Goal: Check status: Check status

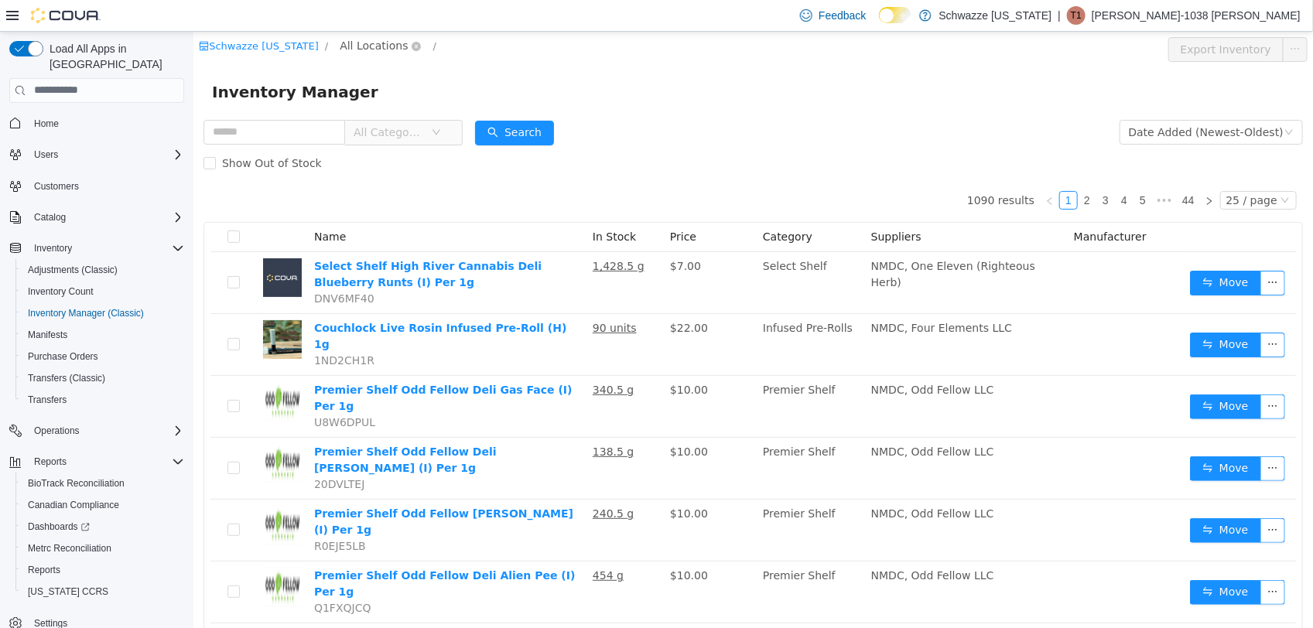
click at [367, 53] on span "All Locations" at bounding box center [373, 44] width 68 height 17
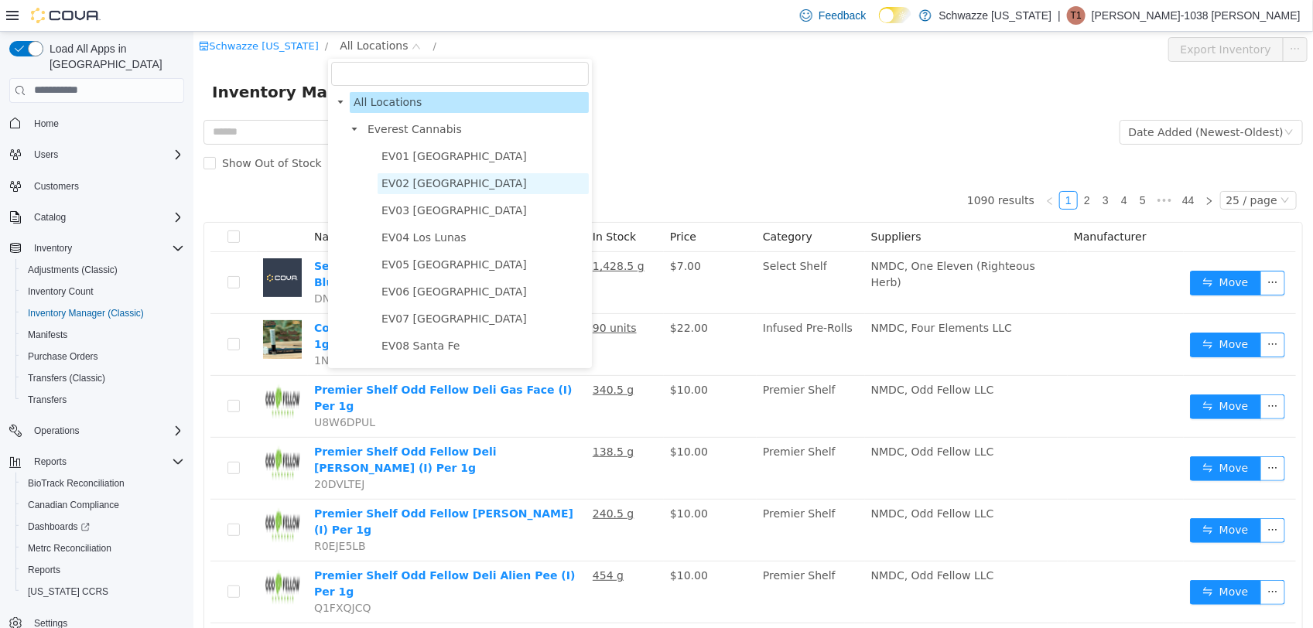
click at [418, 183] on span "EV02 [GEOGRAPHIC_DATA]" at bounding box center [453, 182] width 145 height 12
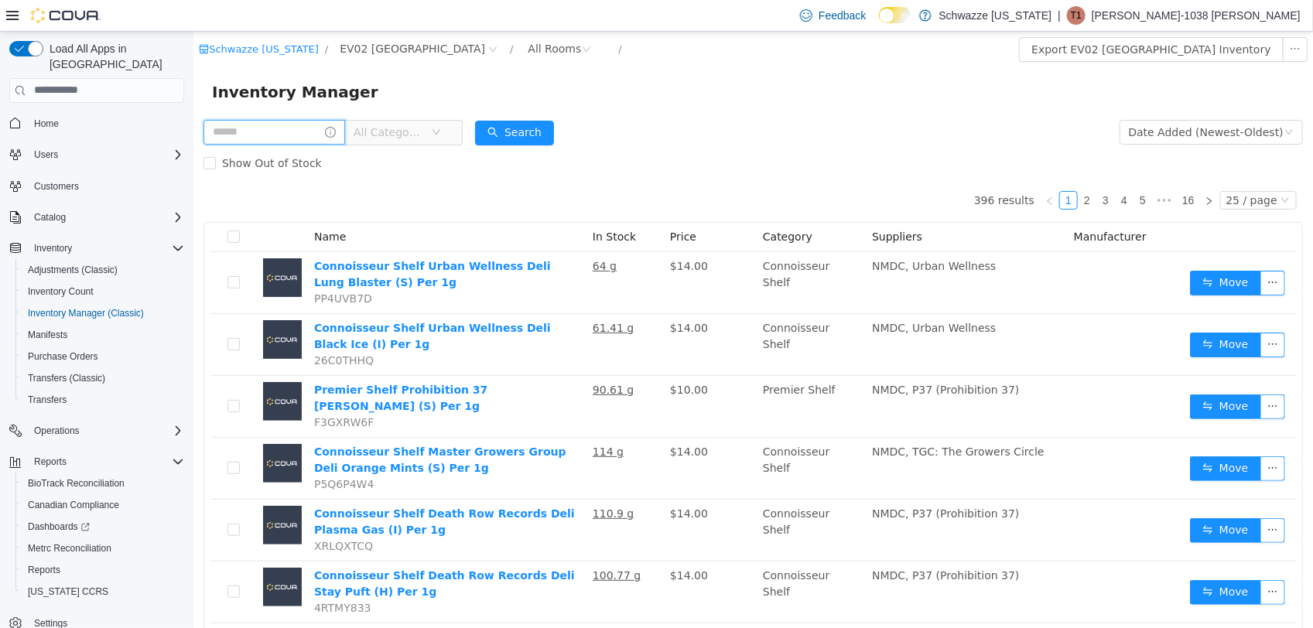
click at [293, 130] on input "text" at bounding box center [274, 131] width 142 height 25
type input "**********"
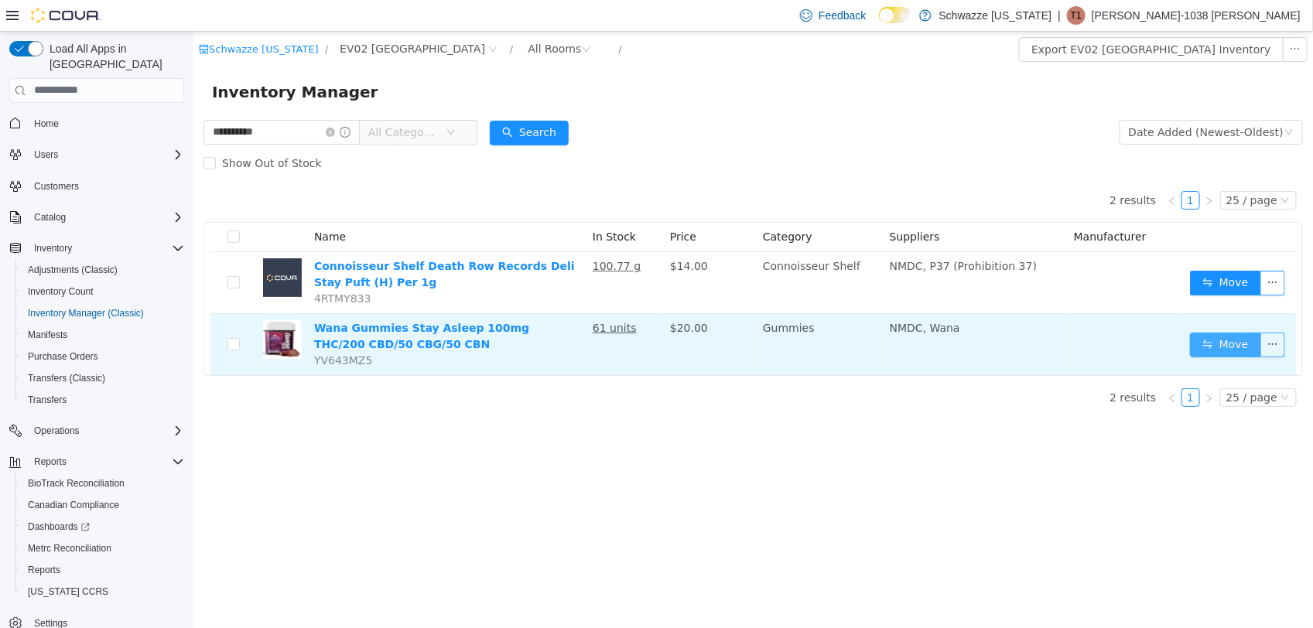
click at [1200, 348] on button "Move" at bounding box center [1224, 344] width 71 height 25
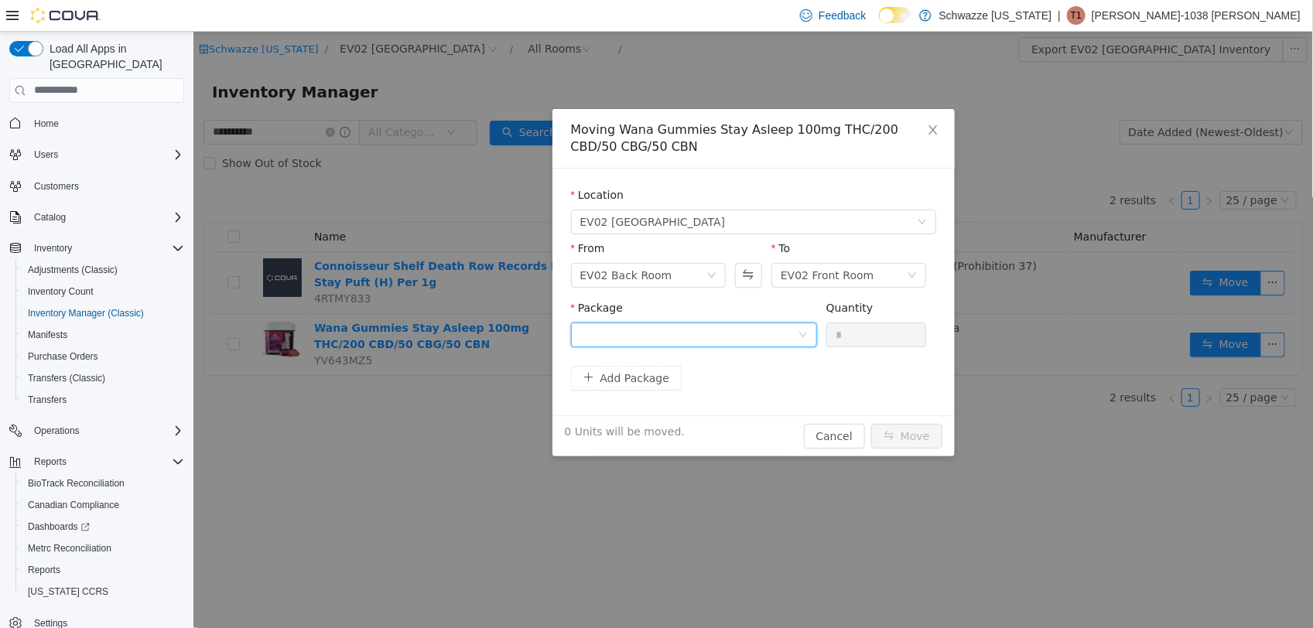
click at [771, 341] on div at bounding box center [688, 334] width 217 height 23
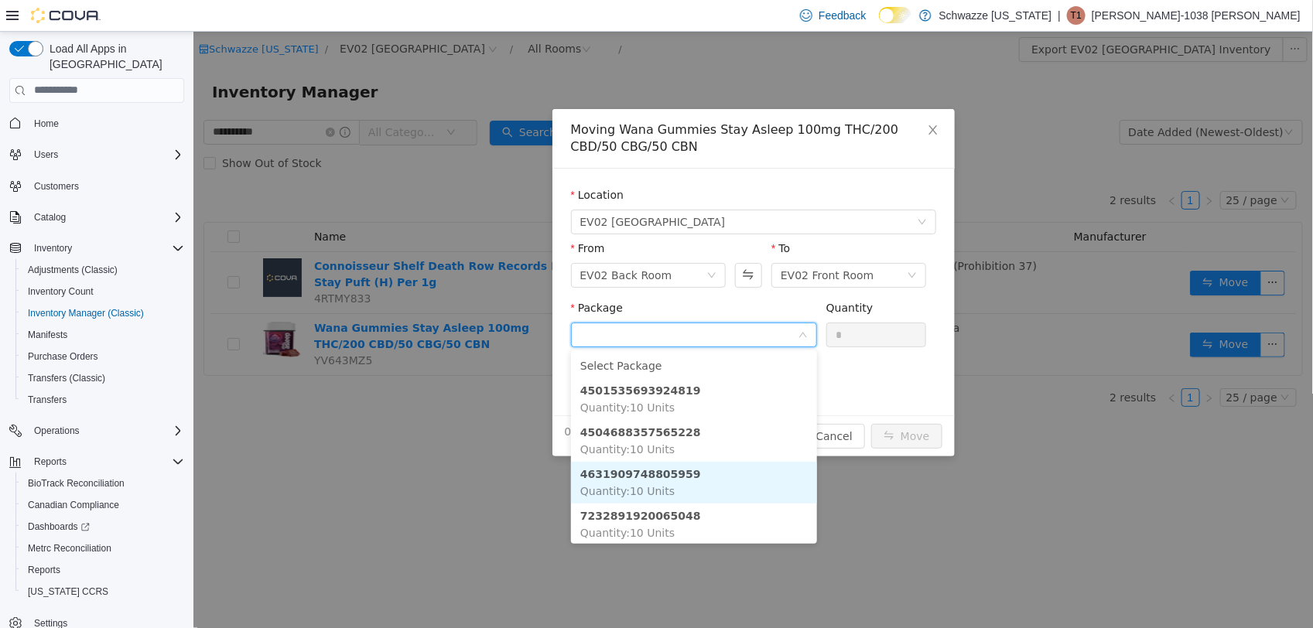
click at [731, 480] on li "4631909748805959 Quantity : 10 Units" at bounding box center [693, 482] width 246 height 42
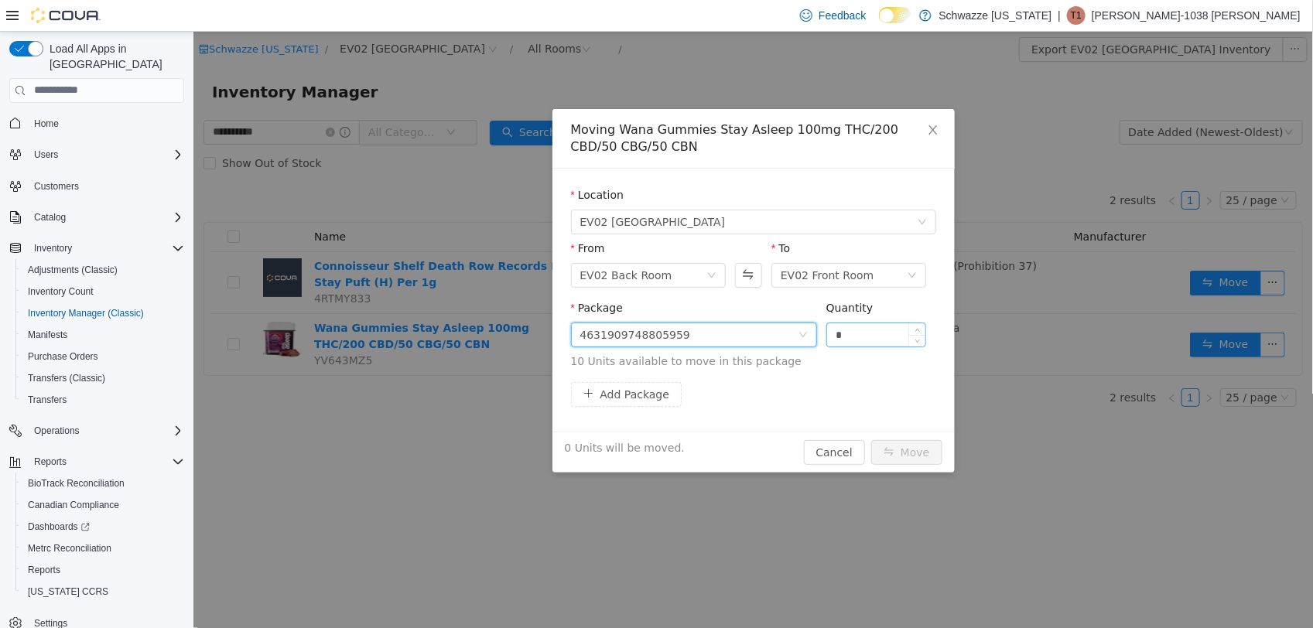
click at [871, 327] on input "*" at bounding box center [876, 334] width 99 height 23
type input "**"
click at [912, 451] on button "Move" at bounding box center [906, 452] width 71 height 25
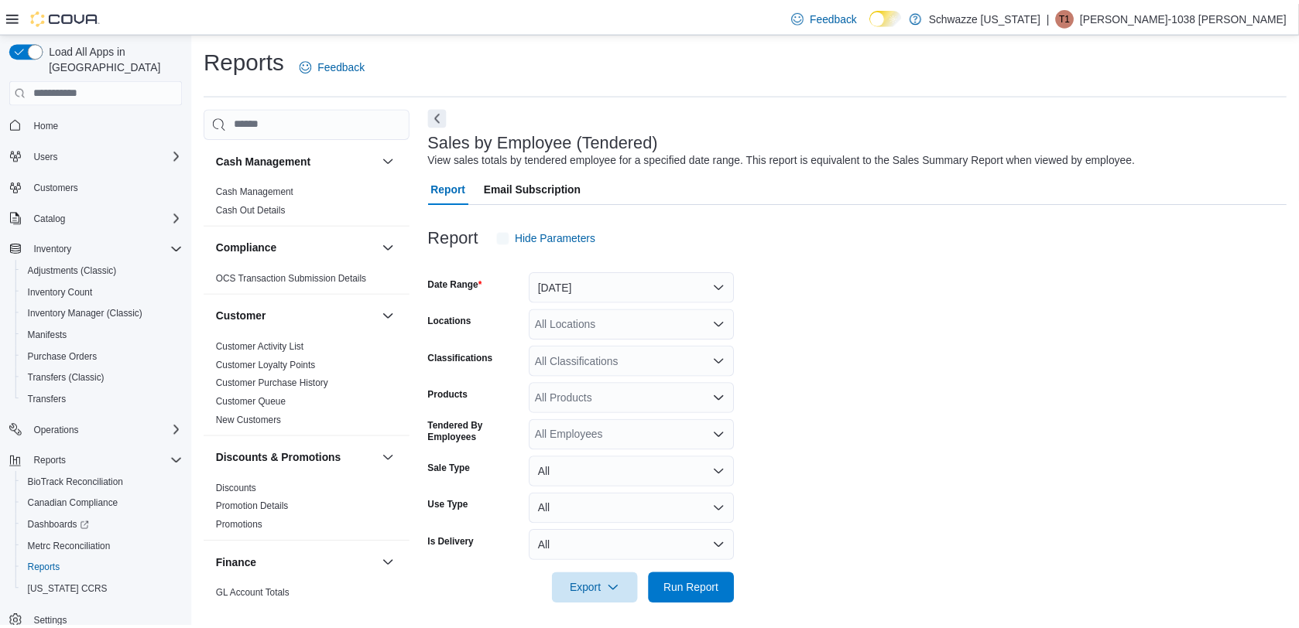
scroll to position [8, 0]
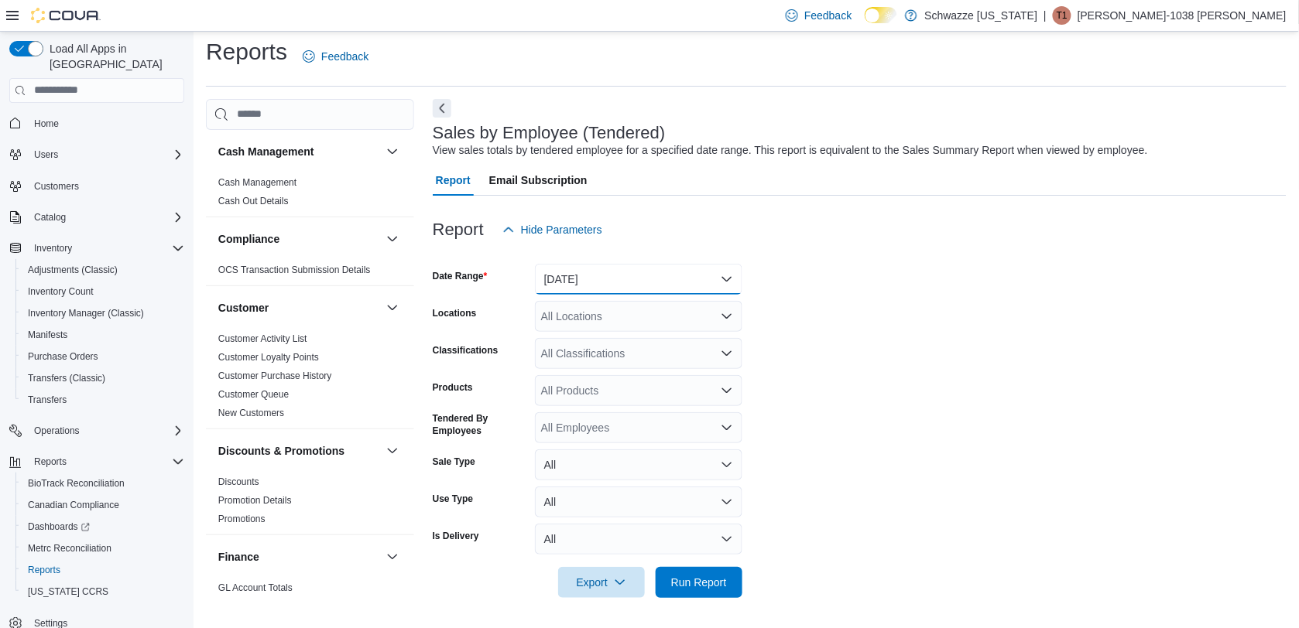
click at [683, 292] on button "Yesterday" at bounding box center [638, 279] width 207 height 31
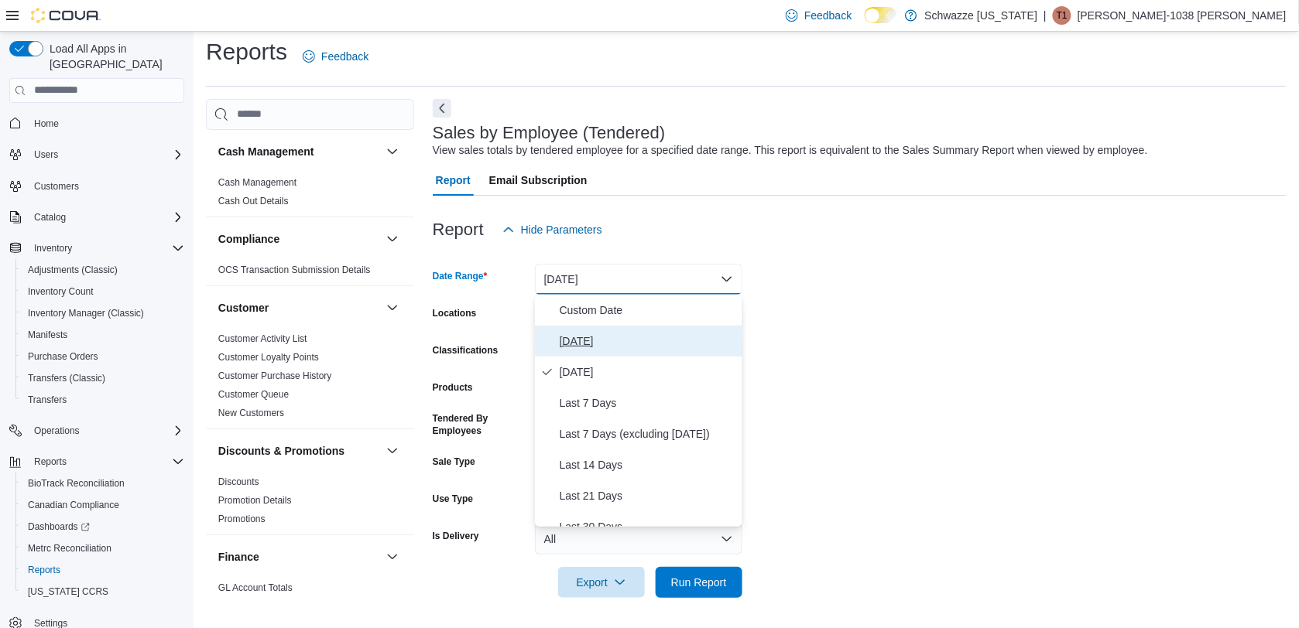
click at [646, 332] on span "Today" at bounding box center [648, 341] width 176 height 19
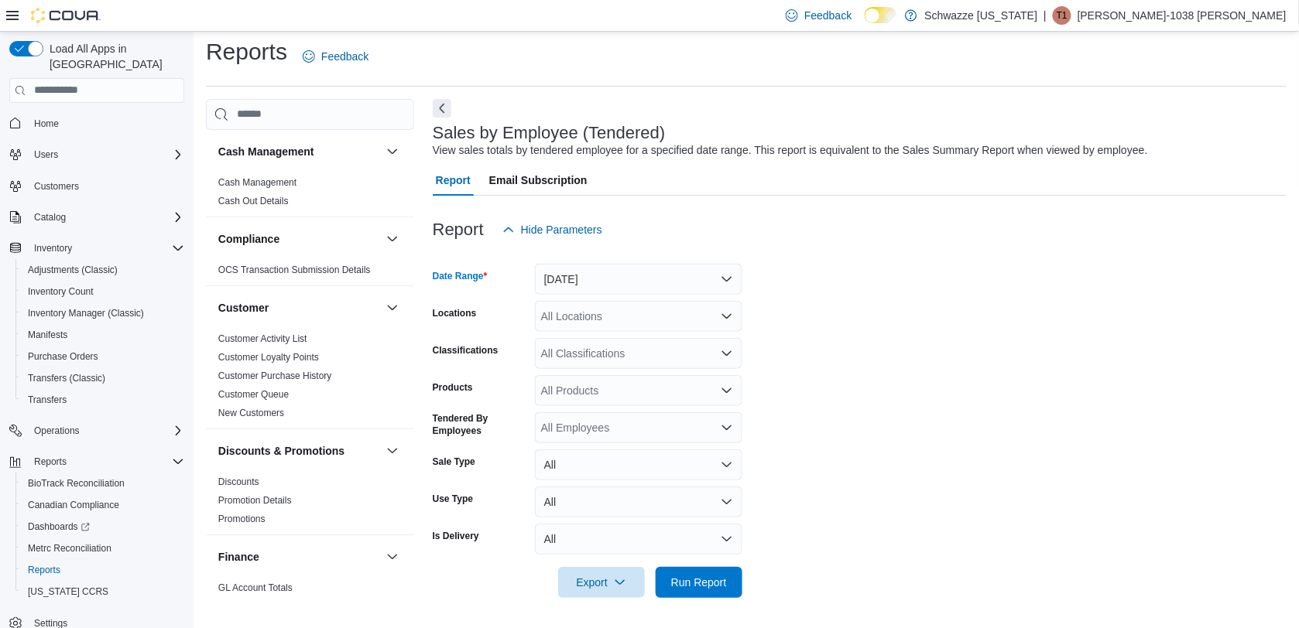
click at [859, 295] on form "Date Range Today Locations All Locations Classifications All Classifications Pr…" at bounding box center [860, 421] width 854 height 353
click at [679, 317] on div "All Locations" at bounding box center [638, 316] width 207 height 31
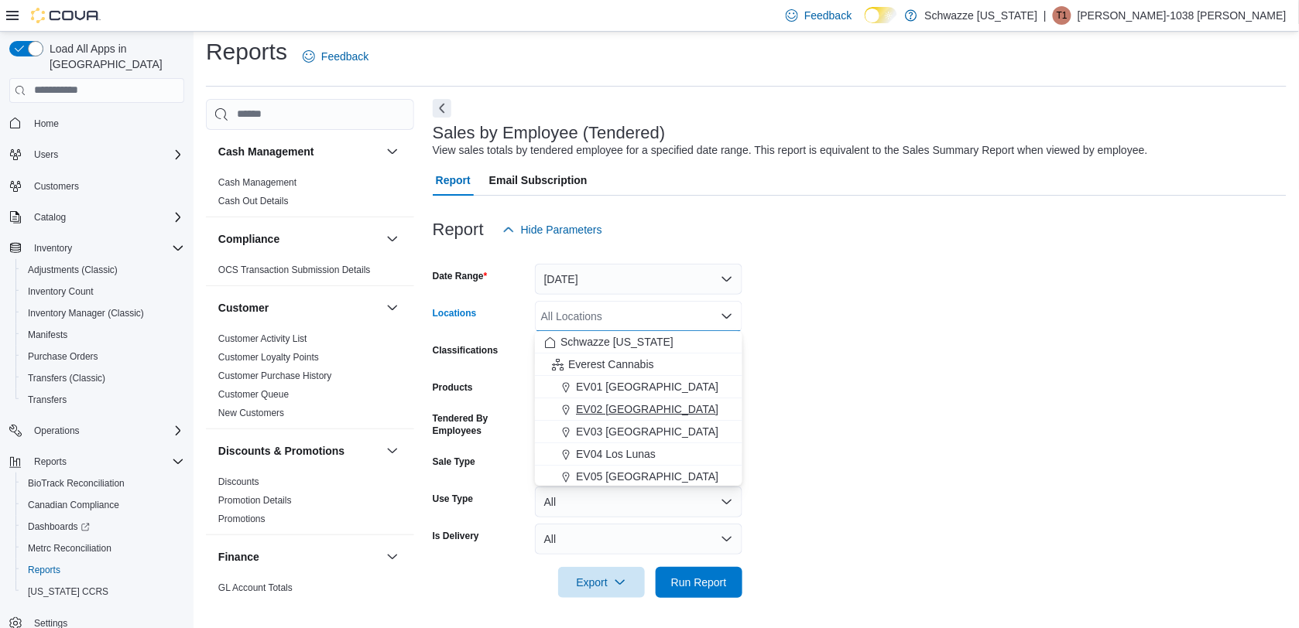
click at [643, 419] on button "EV02 [GEOGRAPHIC_DATA]" at bounding box center [638, 410] width 207 height 22
click at [859, 389] on form "Date Range Today Locations EV02 Far NE Heights Combo box. Selected. EV02 Far NE…" at bounding box center [860, 421] width 854 height 353
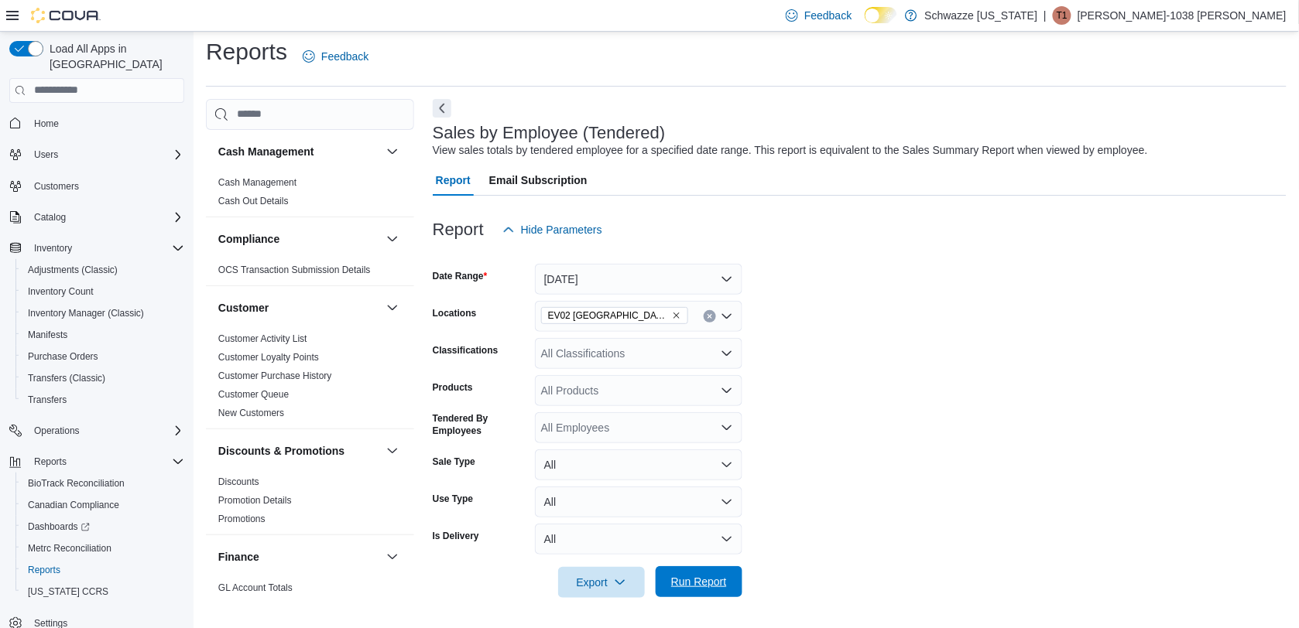
click at [722, 569] on span "Run Report" at bounding box center [699, 582] width 68 height 31
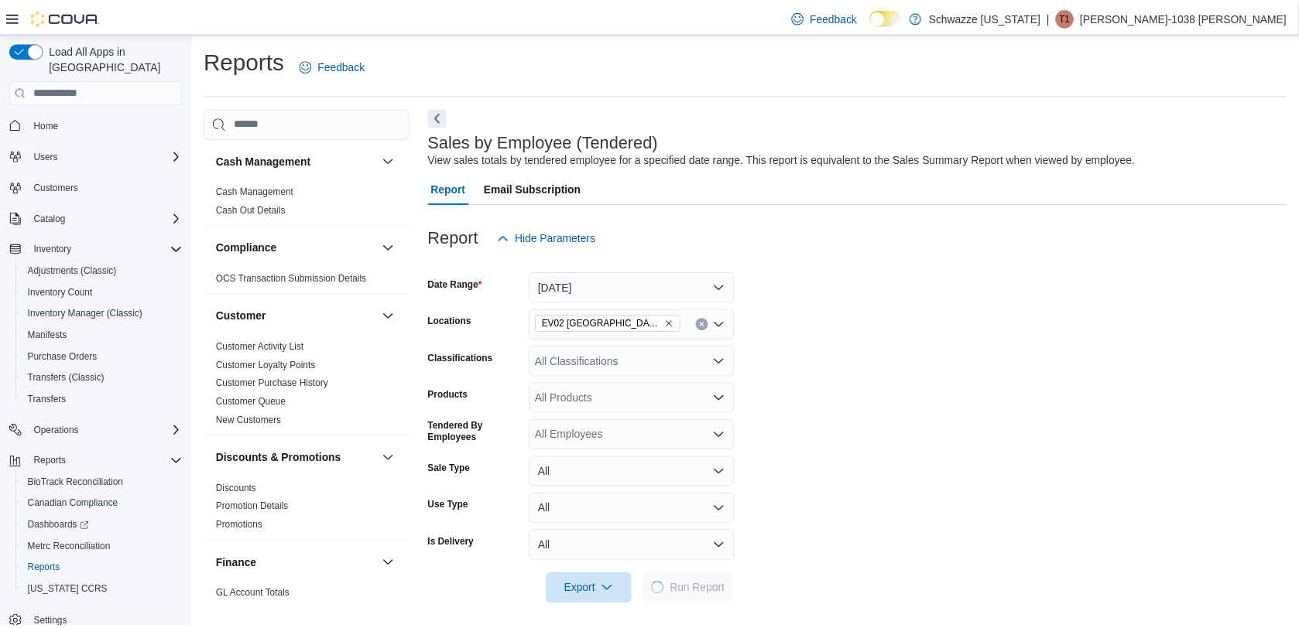
scroll to position [8, 0]
